Goal: Information Seeking & Learning: Learn about a topic

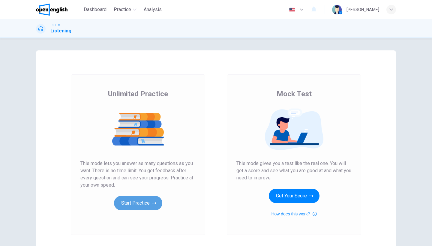
click at [150, 199] on button "Start Practice" at bounding box center [138, 203] width 48 height 14
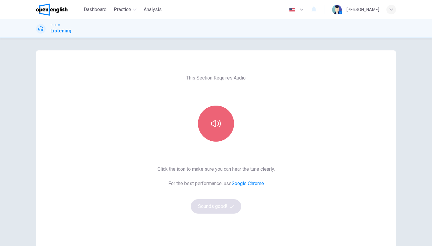
click at [215, 134] on button "button" at bounding box center [216, 124] width 36 height 36
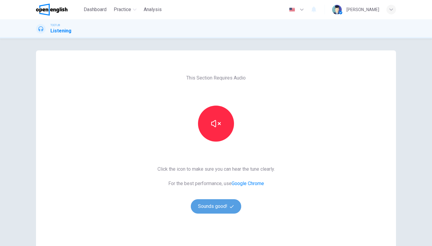
click at [225, 206] on button "Sounds good!" at bounding box center [216, 206] width 50 height 14
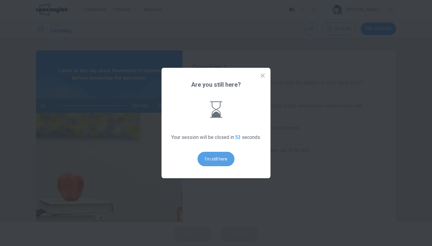
click at [216, 162] on button "I'm still here" at bounding box center [216, 159] width 37 height 14
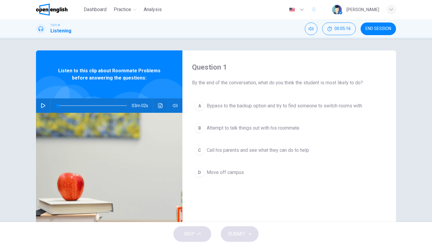
click at [41, 104] on icon "button" at bounding box center [43, 105] width 5 height 5
click at [251, 130] on span "Attempt to talk things out with his roommate" at bounding box center [253, 128] width 93 height 7
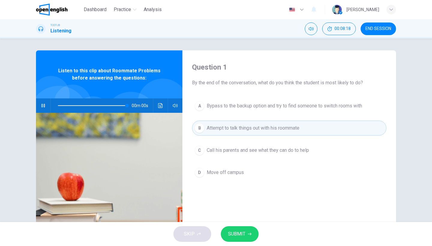
type input "*"
click at [245, 229] on button "SUBMIT" at bounding box center [240, 234] width 38 height 16
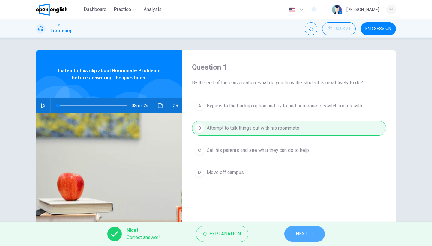
click at [296, 237] on span "NEXT" at bounding box center [302, 234] width 12 height 8
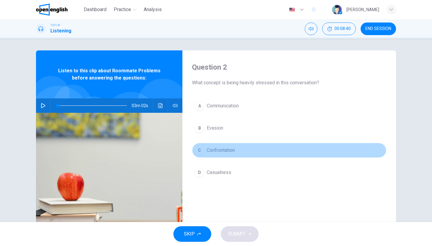
click at [225, 155] on button "C Confrontation" at bounding box center [289, 150] width 194 height 15
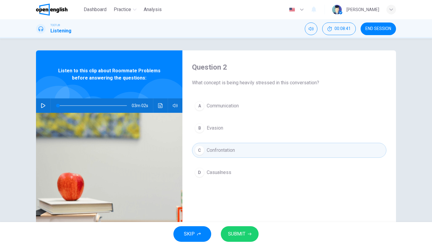
click at [251, 230] on button "SUBMIT" at bounding box center [240, 234] width 38 height 16
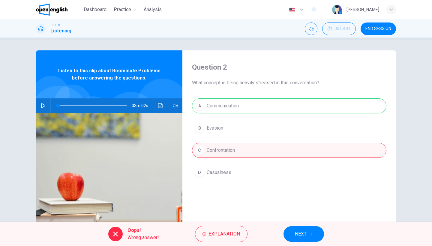
click at [287, 231] on button "NEXT" at bounding box center [304, 234] width 41 height 16
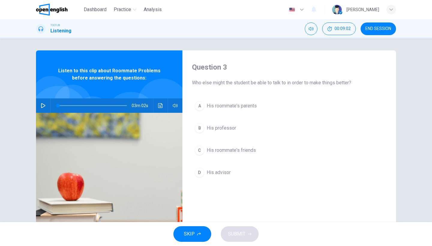
click at [233, 152] on span "His roommate's friends" at bounding box center [231, 150] width 49 height 7
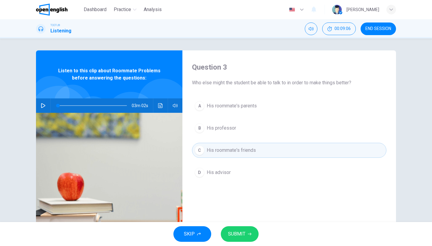
click at [239, 236] on span "SUBMIT" at bounding box center [236, 234] width 17 height 8
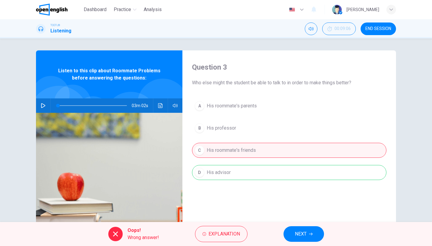
click at [287, 240] on button "NEXT" at bounding box center [304, 234] width 41 height 16
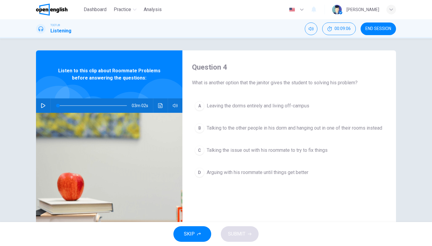
click at [287, 240] on div "SKIP SUBMIT" at bounding box center [216, 234] width 432 height 24
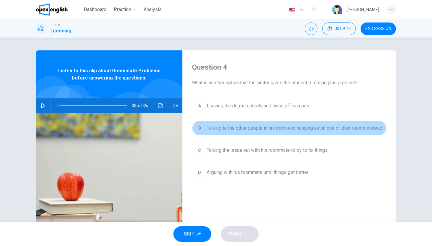
click at [266, 130] on span "Talking to the other people in his dorm and hanging out in one of their rooms i…" at bounding box center [295, 128] width 176 height 7
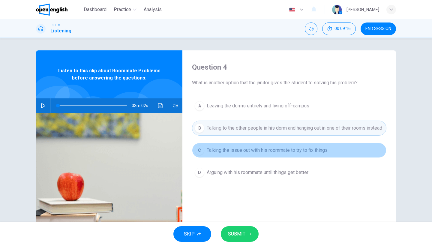
click at [275, 154] on span "Talking the issue out with his roommate to try to fix things" at bounding box center [267, 150] width 121 height 7
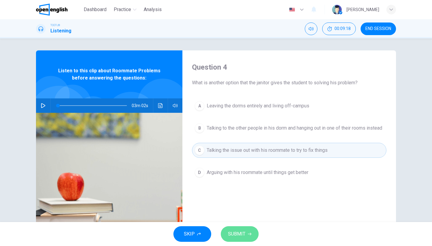
click at [241, 233] on span "SUBMIT" at bounding box center [236, 234] width 17 height 8
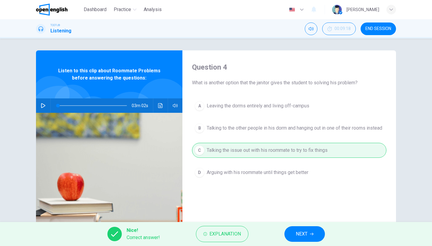
click at [293, 229] on button "NEXT" at bounding box center [304, 234] width 41 height 16
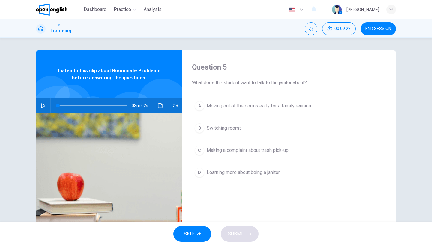
click at [238, 129] on span "Switching rooms" at bounding box center [224, 128] width 35 height 7
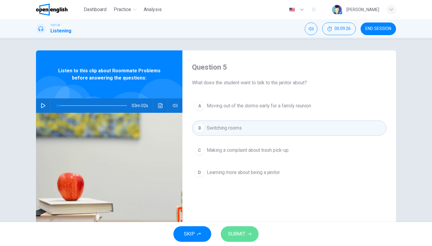
click at [248, 230] on button "SUBMIT" at bounding box center [240, 234] width 38 height 16
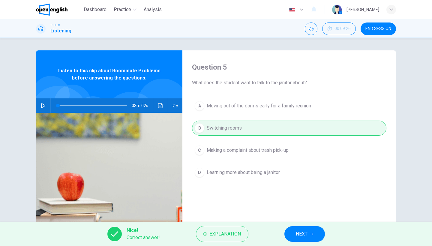
click at [299, 230] on span "NEXT" at bounding box center [302, 234] width 12 height 8
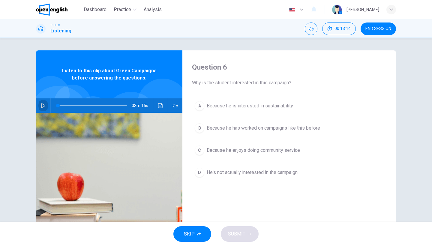
click at [39, 106] on button "button" at bounding box center [43, 105] width 10 height 14
click at [58, 106] on span at bounding box center [82, 105] width 48 height 1
type input "*"
click at [288, 104] on span "Because he is interested in sustainability" at bounding box center [250, 105] width 86 height 7
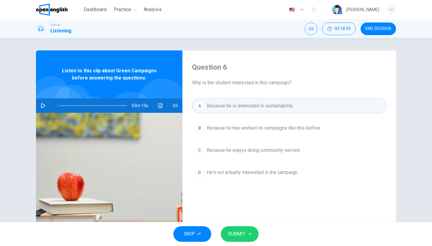
click at [245, 230] on span "SUBMIT" at bounding box center [236, 234] width 17 height 8
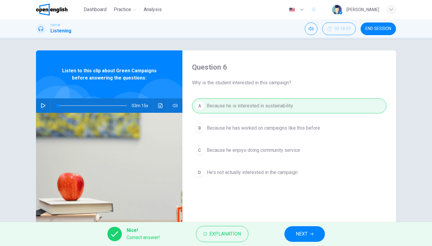
click at [292, 236] on button "NEXT" at bounding box center [304, 234] width 41 height 16
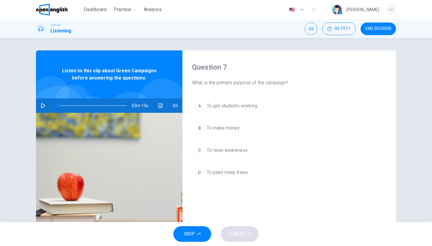
click at [238, 170] on span "To plant many trees" at bounding box center [227, 172] width 41 height 7
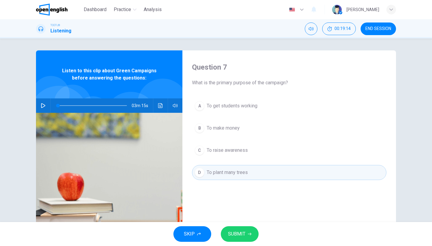
click at [240, 152] on span "To raise awareness" at bounding box center [227, 150] width 41 height 7
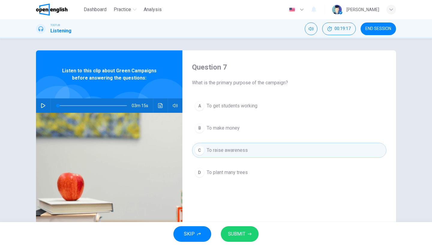
click at [251, 230] on button "SUBMIT" at bounding box center [240, 234] width 38 height 16
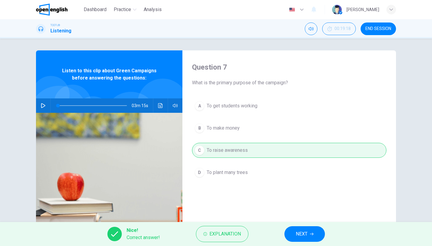
click at [295, 237] on button "NEXT" at bounding box center [304, 234] width 41 height 16
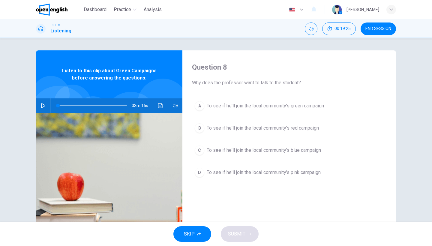
click at [293, 103] on span "To see if he'll join the local community's green campaign" at bounding box center [265, 105] width 117 height 7
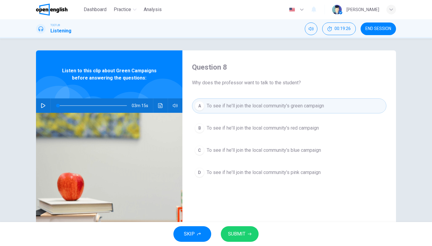
click at [253, 237] on button "SUBMIT" at bounding box center [240, 234] width 38 height 16
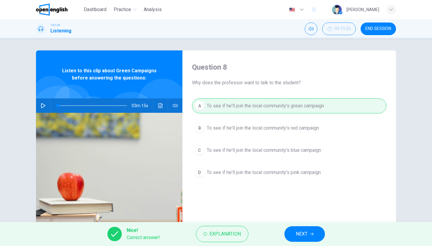
click at [303, 230] on button "NEXT" at bounding box center [304, 234] width 41 height 16
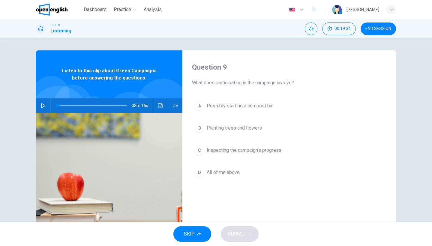
click at [234, 172] on span "All of the above" at bounding box center [223, 172] width 33 height 7
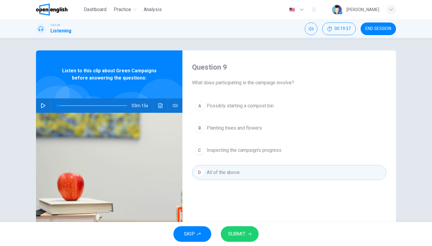
click at [251, 231] on button "SUBMIT" at bounding box center [240, 234] width 38 height 16
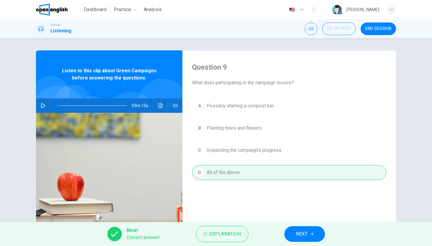
click at [310, 233] on button "NEXT" at bounding box center [304, 234] width 41 height 16
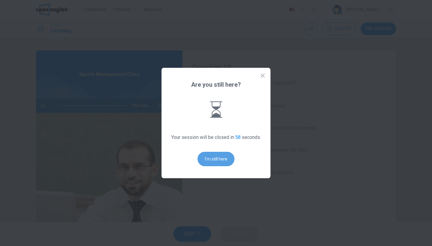
click at [224, 154] on button "I'm still here" at bounding box center [216, 159] width 37 height 14
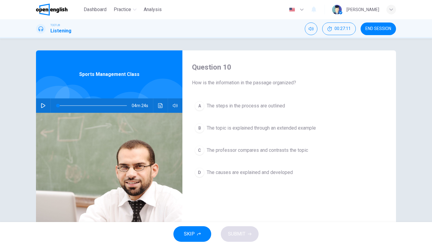
click at [44, 106] on icon "button" at bounding box center [43, 105] width 5 height 5
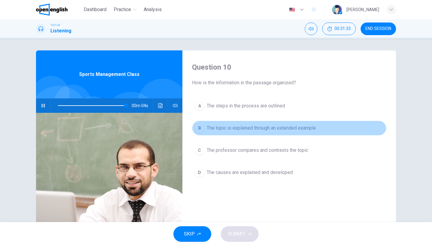
click at [228, 130] on span "The topic is explained through an extended example" at bounding box center [261, 128] width 109 height 7
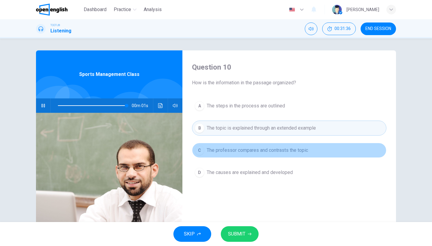
click at [251, 149] on span "The professor compares and contrasts the topic" at bounding box center [257, 150] width 101 height 7
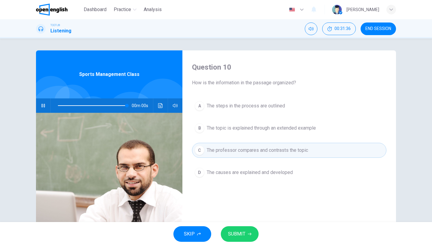
type input "*"
click at [253, 229] on button "SUBMIT" at bounding box center [240, 234] width 38 height 16
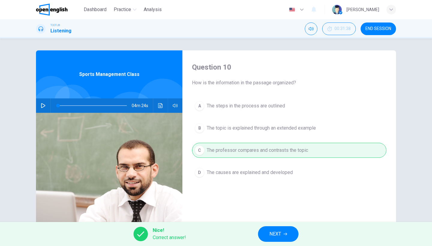
click at [294, 236] on button "NEXT" at bounding box center [278, 234] width 41 height 16
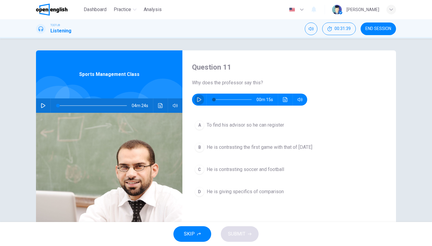
click at [202, 101] on button "button" at bounding box center [199, 100] width 10 height 12
click at [255, 150] on span "He is contrasting the first game with that of [DATE]" at bounding box center [260, 147] width 106 height 7
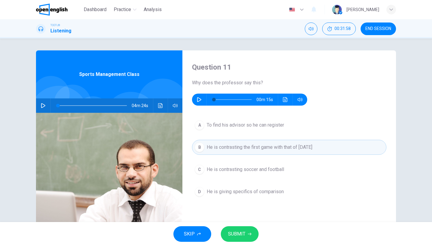
click at [259, 171] on span "He is contrasting soccer and football" at bounding box center [245, 169] width 77 height 7
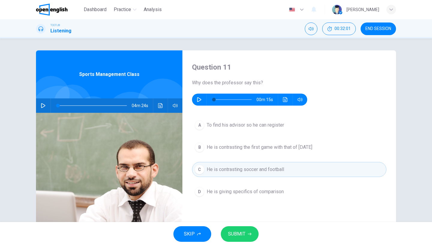
click at [257, 194] on span "He is giving specifics of comparison" at bounding box center [245, 191] width 77 height 7
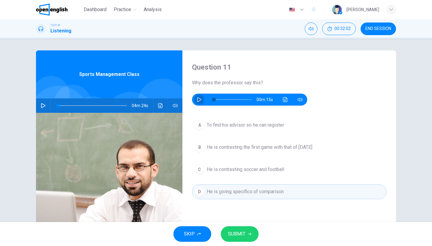
click at [199, 100] on icon "button" at bounding box center [199, 99] width 5 height 5
click at [252, 233] on button "SUBMIT" at bounding box center [240, 234] width 38 height 16
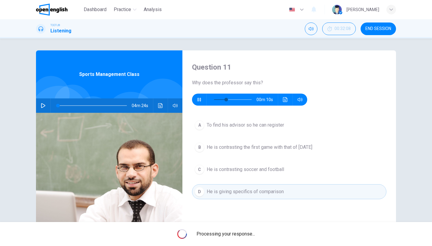
type input "**"
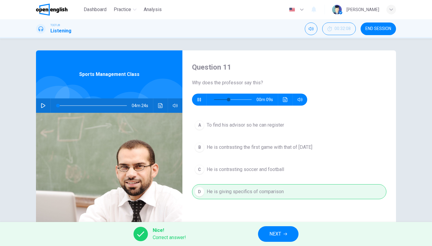
click at [275, 234] on span "NEXT" at bounding box center [275, 234] width 12 height 8
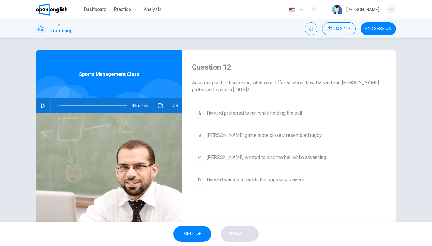
click at [275, 156] on span "[PERSON_NAME] wanted to kick the ball while advancing" at bounding box center [266, 157] width 119 height 7
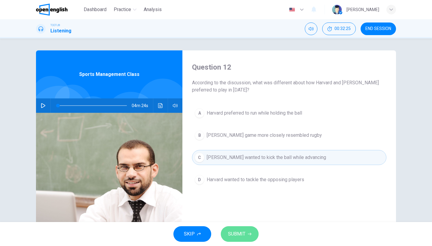
click at [245, 233] on span "SUBMIT" at bounding box center [236, 234] width 17 height 8
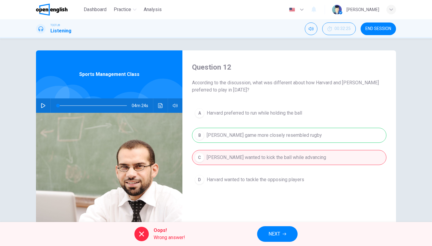
click at [282, 235] on button "NEXT" at bounding box center [277, 234] width 41 height 16
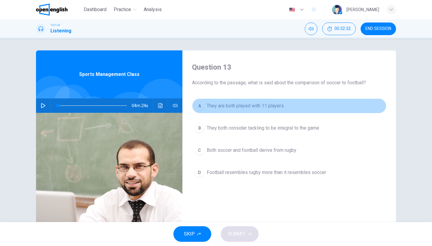
click at [276, 107] on span "They are both played with 11 players" at bounding box center [245, 105] width 77 height 7
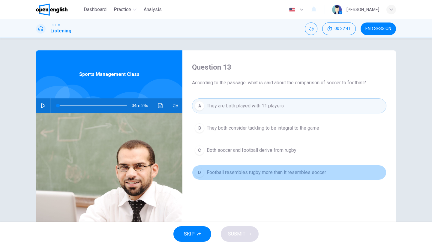
click at [294, 173] on span "Football resembles rugby more than it resembles soccer" at bounding box center [266, 172] width 119 height 7
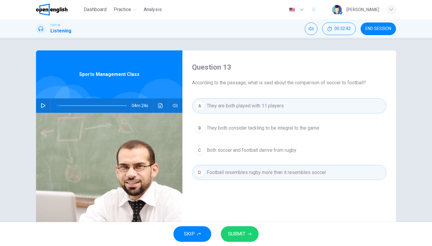
click at [249, 230] on button "SUBMIT" at bounding box center [240, 234] width 38 height 16
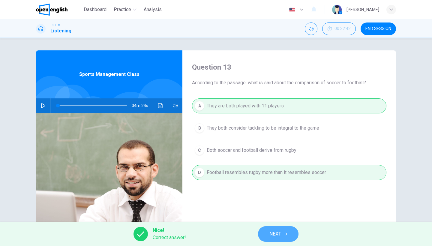
click at [287, 234] on icon "button" at bounding box center [286, 234] width 4 height 3
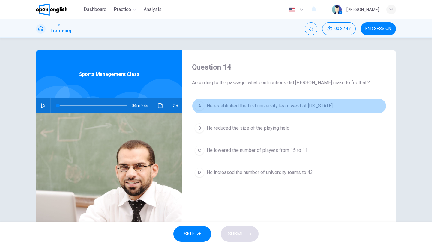
click at [275, 107] on span "He established the first university team west of [US_STATE]" at bounding box center [270, 105] width 126 height 7
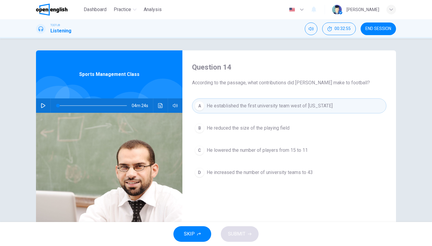
click at [291, 171] on span "He increased the number of university teams to 43" at bounding box center [260, 172] width 106 height 7
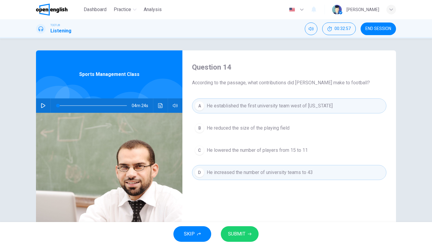
click at [245, 227] on button "SUBMIT" at bounding box center [240, 234] width 38 height 16
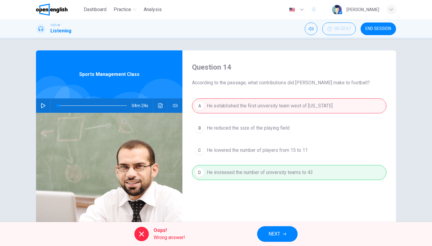
click at [267, 233] on button "NEXT" at bounding box center [277, 234] width 41 height 16
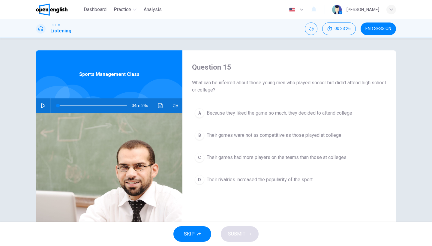
click at [312, 158] on span "Their games had more players on the teams than those at colleges" at bounding box center [277, 157] width 140 height 7
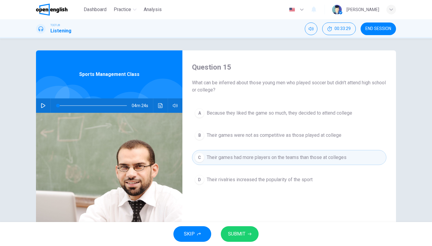
click at [284, 181] on span "Their rivalries increased the popularity of the sport" at bounding box center [260, 179] width 106 height 7
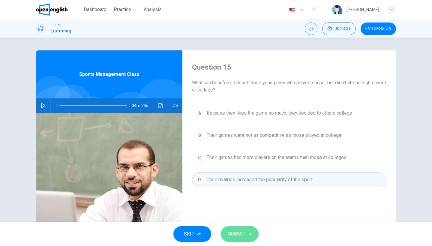
click at [244, 238] on button "SUBMIT" at bounding box center [240, 234] width 38 height 16
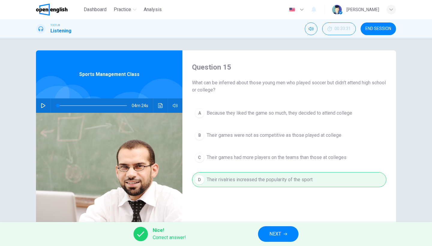
click at [278, 231] on span "NEXT" at bounding box center [275, 234] width 12 height 8
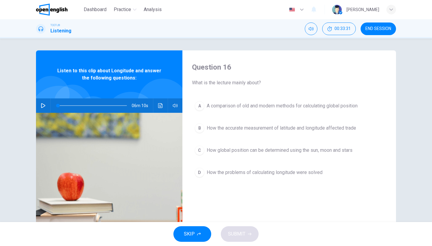
click at [375, 32] on button "END SESSION" at bounding box center [378, 29] width 35 height 13
